Goal: Navigation & Orientation: Find specific page/section

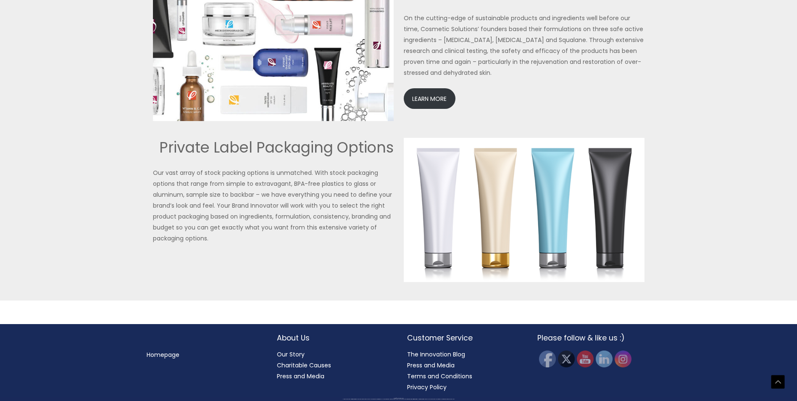
scroll to position [2074, 0]
click at [289, 356] on link "Our Story" at bounding box center [291, 354] width 28 height 8
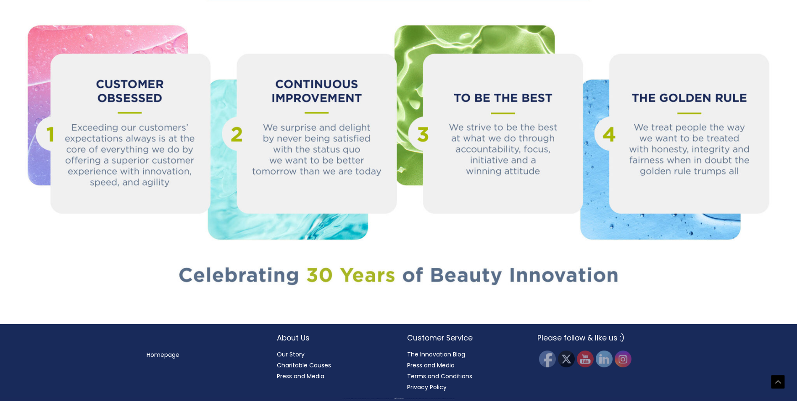
scroll to position [1115, 0]
click at [299, 364] on link "Charitable Causes" at bounding box center [304, 365] width 54 height 8
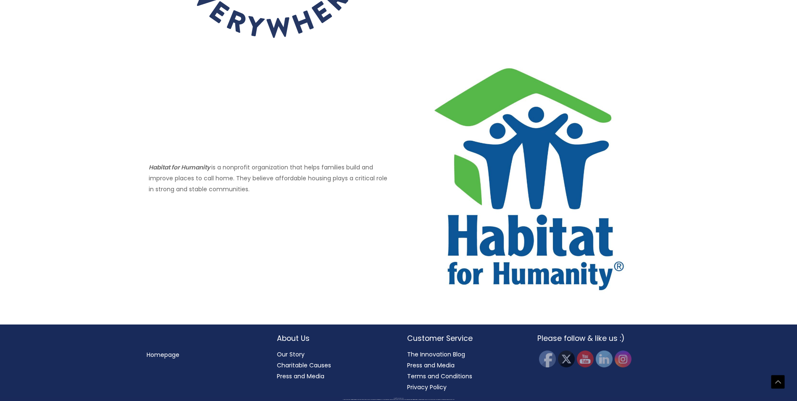
scroll to position [706, 0]
drag, startPoint x: 797, startPoint y: 280, endPoint x: 798, endPoint y: 258, distance: 21.9
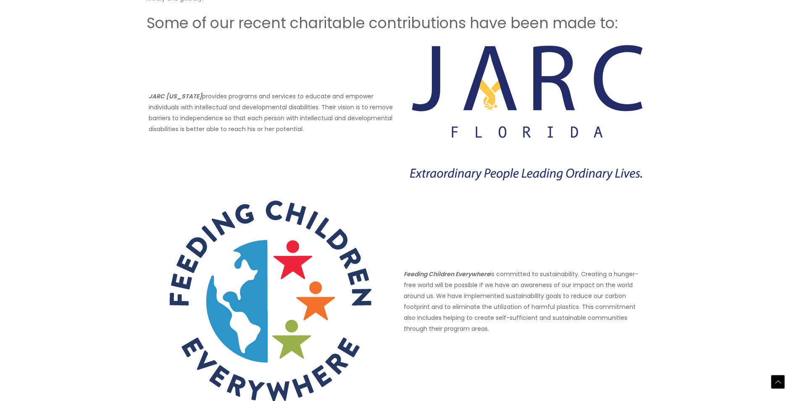
scroll to position [0, 0]
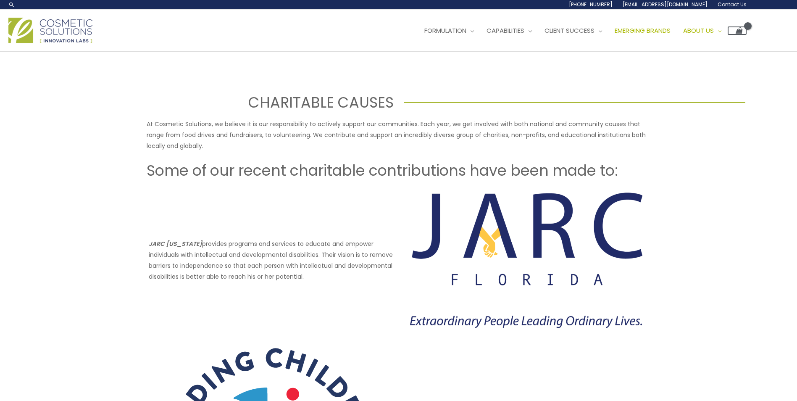
click at [615, 35] on span "Emerging Brands" at bounding box center [643, 30] width 56 height 9
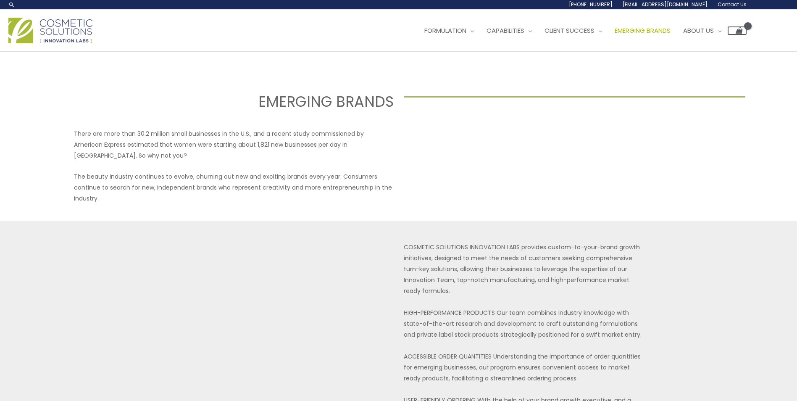
select select
click at [545, 79] on span "Marketing Support" at bounding box center [577, 74] width 64 height 9
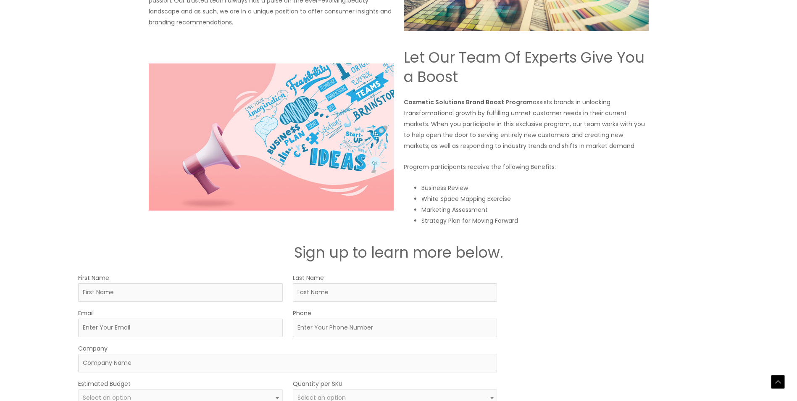
scroll to position [1200, 0]
